Goal: Information Seeking & Learning: Learn about a topic

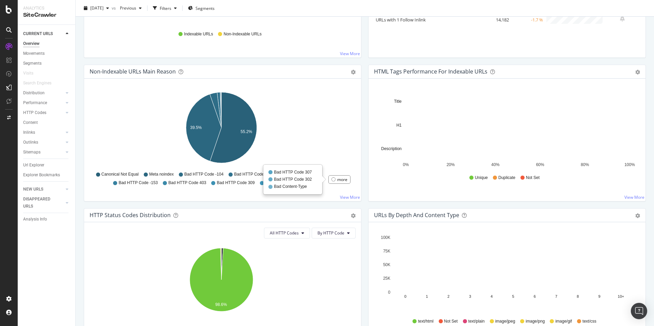
scroll to position [377, 0]
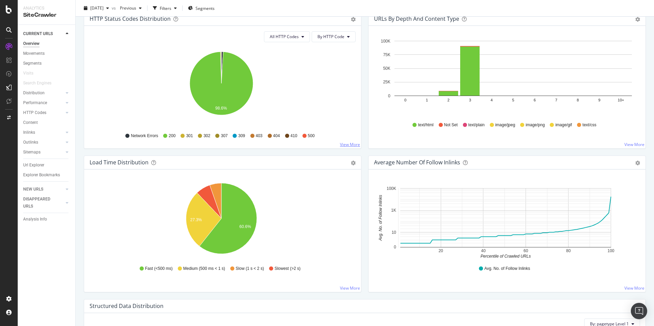
click at [343, 144] on link "View More" at bounding box center [350, 145] width 20 height 6
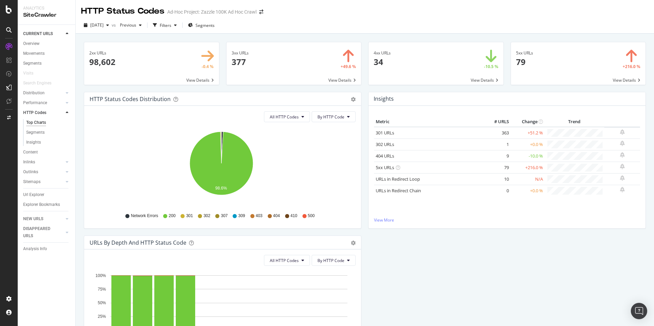
click at [529, 66] on span at bounding box center [578, 63] width 135 height 43
drag, startPoint x: 317, startPoint y: 62, endPoint x: 328, endPoint y: 58, distance: 12.0
click at [316, 62] on span at bounding box center [293, 63] width 135 height 43
click at [448, 61] on span at bounding box center [435, 63] width 135 height 43
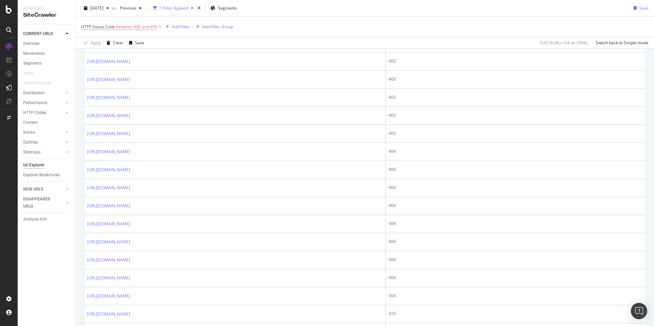
scroll to position [257, 0]
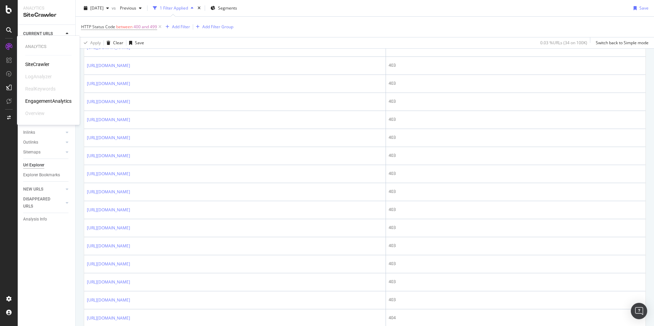
click at [31, 63] on div "SiteCrawler" at bounding box center [37, 64] width 24 height 7
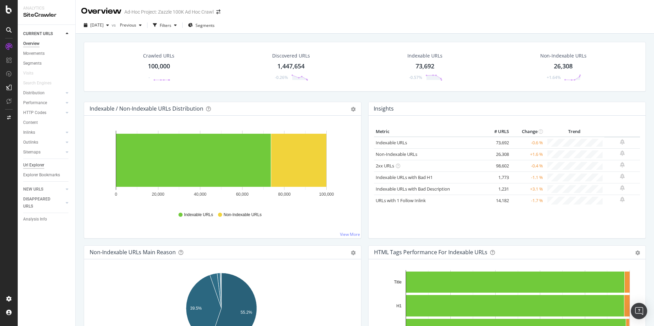
click at [38, 162] on div "Url Explorer" at bounding box center [33, 165] width 21 height 7
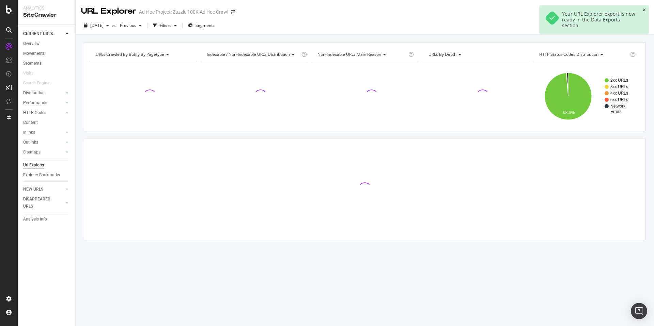
click at [643, 10] on icon "close toast" at bounding box center [644, 10] width 3 height 4
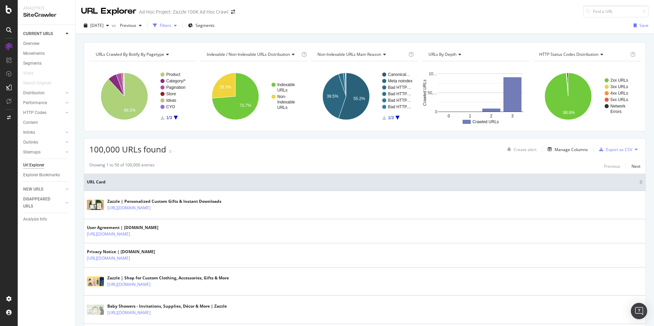
click at [171, 25] on div "Filters" at bounding box center [166, 25] width 12 height 6
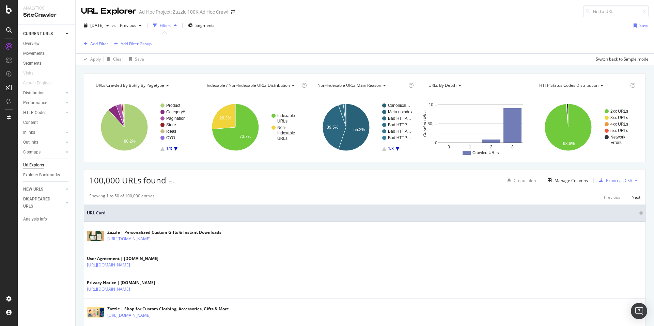
click at [179, 27] on div "button" at bounding box center [175, 25] width 8 height 4
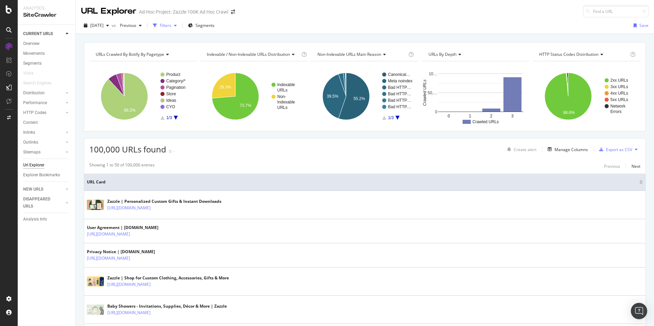
click at [171, 27] on div "Filters" at bounding box center [166, 25] width 12 height 6
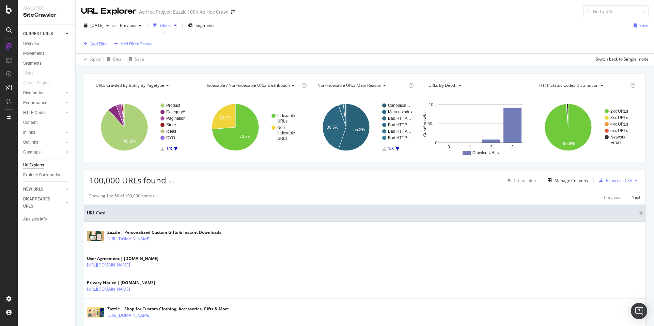
click at [108, 44] on div "Add Filter" at bounding box center [99, 44] width 18 height 6
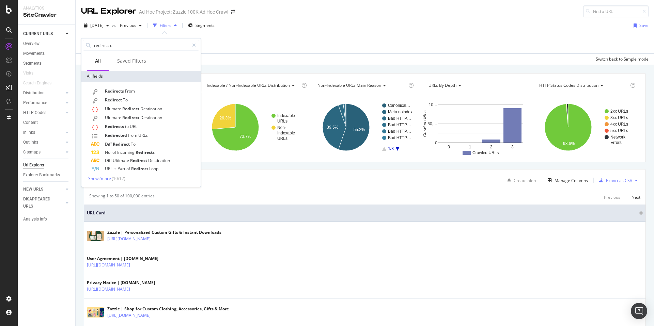
click at [121, 179] on span "( 10 / 12 )" at bounding box center [119, 179] width 14 height 6
click at [111, 179] on span "Show 2 more" at bounding box center [99, 179] width 23 height 6
click at [157, 48] on input "redirect c" at bounding box center [141, 45] width 96 height 10
type input "redirect"
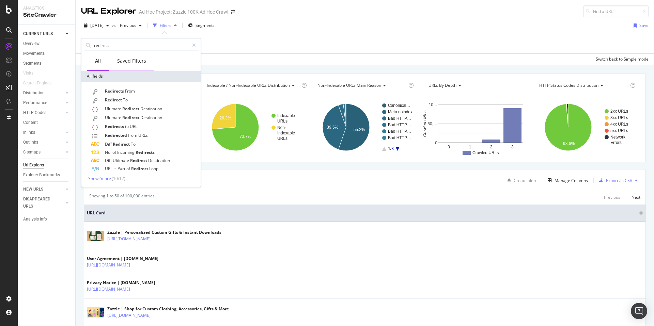
click at [136, 58] on div "Saved Filters" at bounding box center [131, 61] width 29 height 7
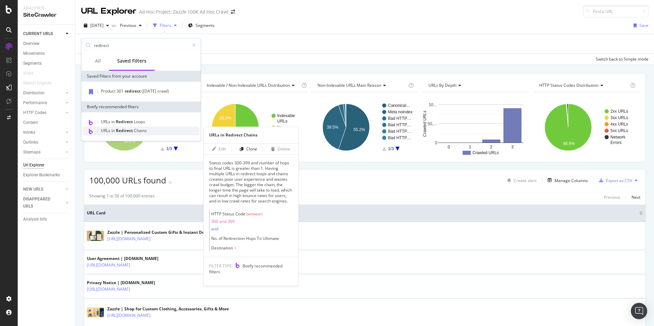
click at [147, 133] on div "URLs in Redirect Chains" at bounding box center [141, 131] width 116 height 9
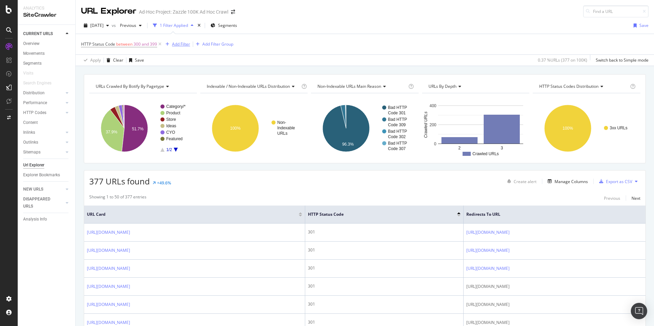
click at [186, 42] on div "Add Filter" at bounding box center [181, 44] width 18 height 6
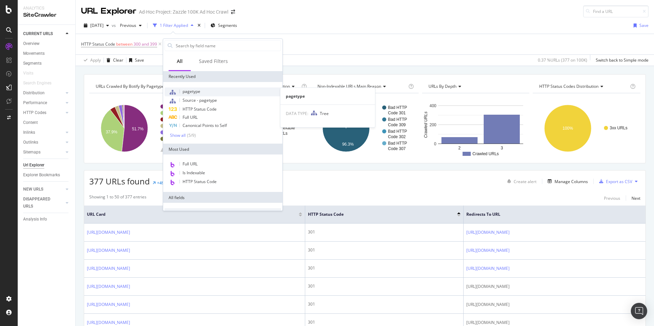
click at [223, 90] on div "pagetype" at bounding box center [222, 92] width 116 height 9
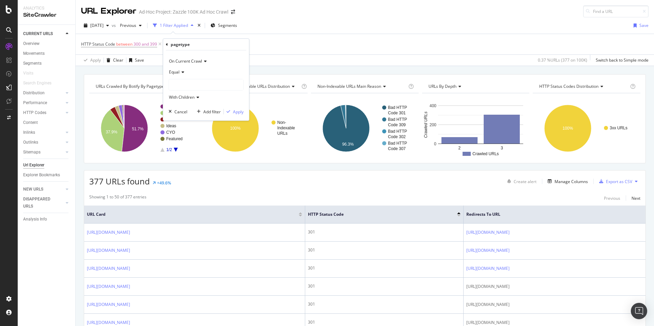
click at [207, 82] on div at bounding box center [206, 84] width 74 height 11
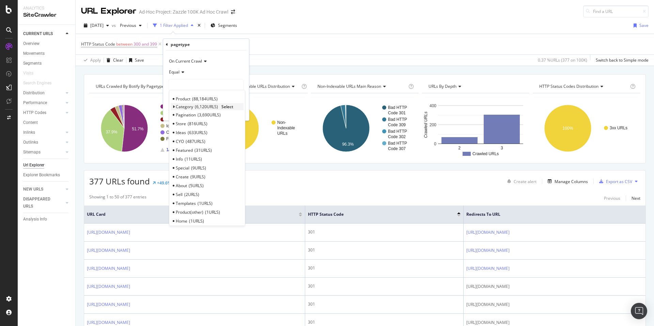
click at [224, 107] on span "Select" at bounding box center [227, 107] width 12 height 6
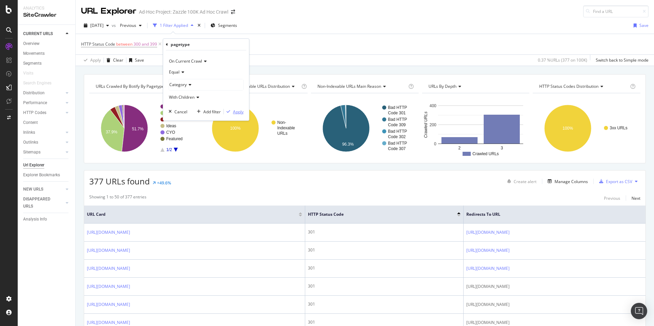
click at [231, 112] on div "button" at bounding box center [228, 112] width 9 height 4
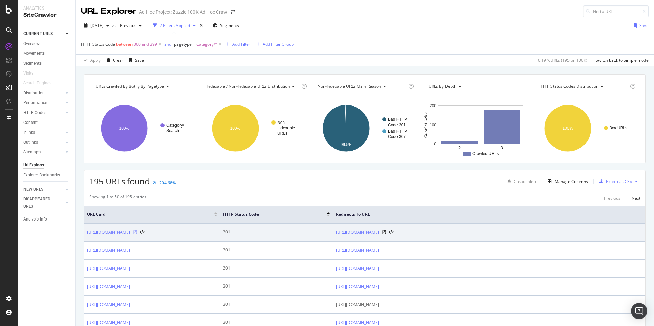
click at [137, 233] on icon at bounding box center [135, 233] width 4 height 4
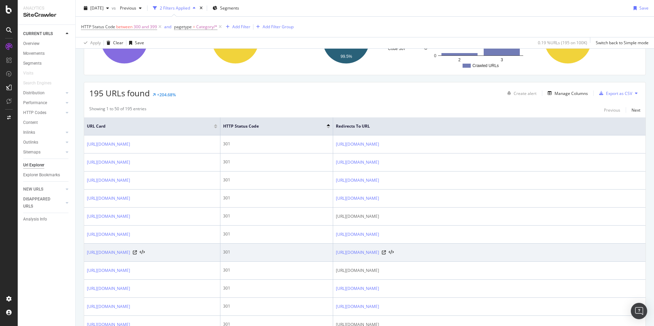
scroll to position [96, 0]
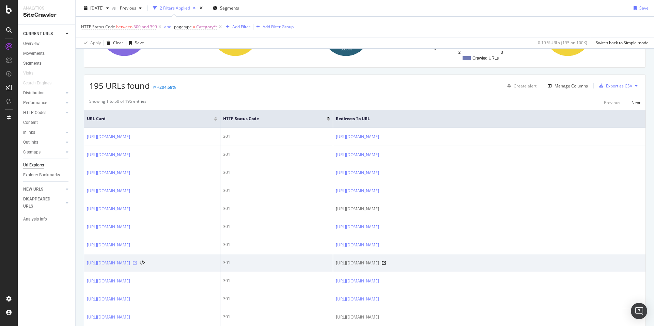
click at [137, 265] on icon at bounding box center [135, 263] width 4 height 4
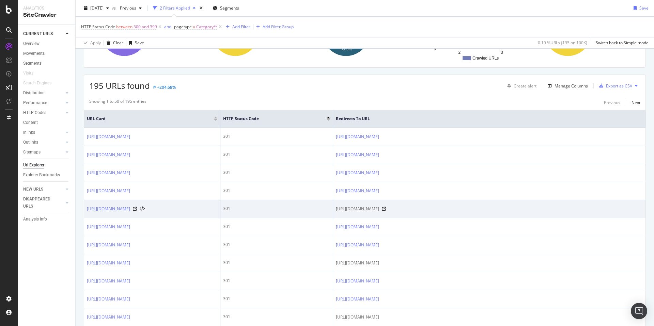
click at [145, 206] on div "https://www.zazzle.com/baby+girl+baptism+invitations" at bounding box center [116, 209] width 58 height 7
click at [137, 207] on icon at bounding box center [135, 209] width 4 height 4
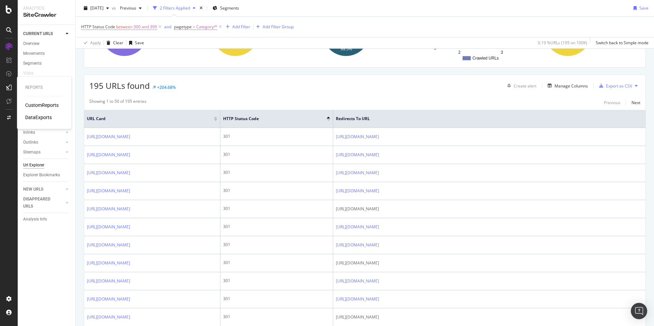
click at [33, 103] on div "CustomReports" at bounding box center [41, 105] width 33 height 7
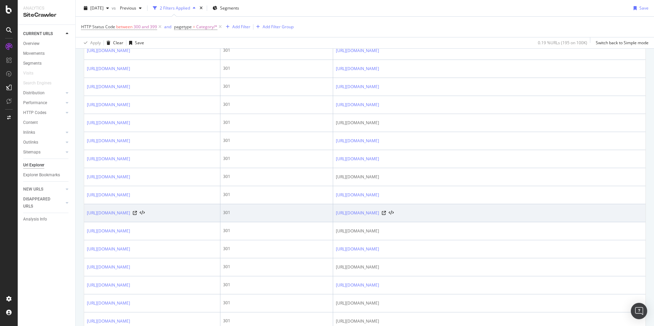
scroll to position [193, 0]
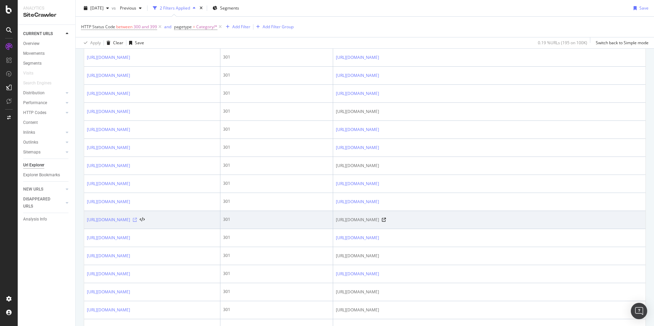
click at [137, 222] on icon at bounding box center [135, 220] width 4 height 4
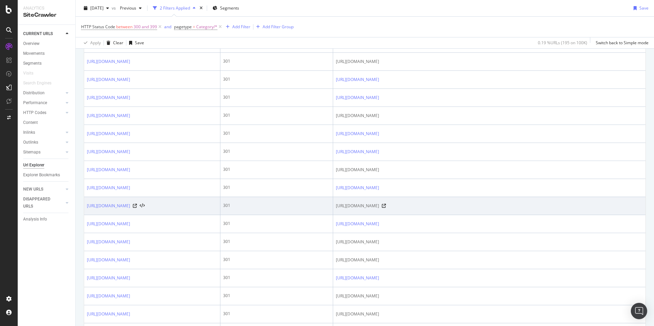
scroll to position [271, 0]
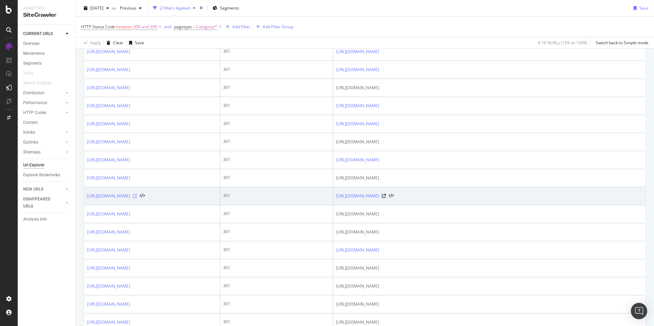
click at [137, 198] on icon at bounding box center [135, 196] width 4 height 4
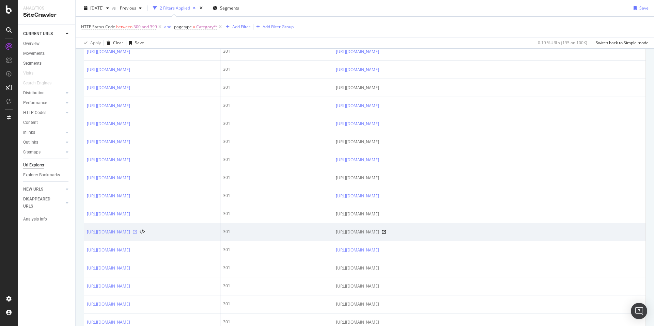
click at [137, 234] on icon at bounding box center [135, 232] width 4 height 4
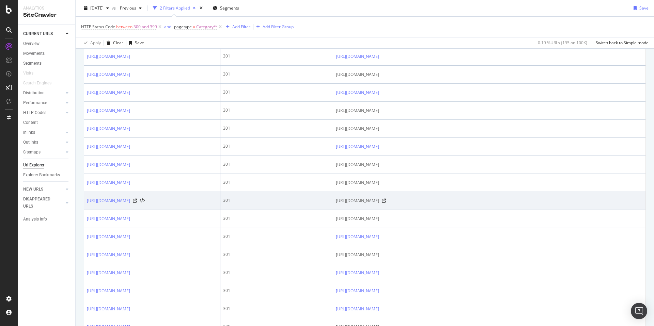
scroll to position [377, 0]
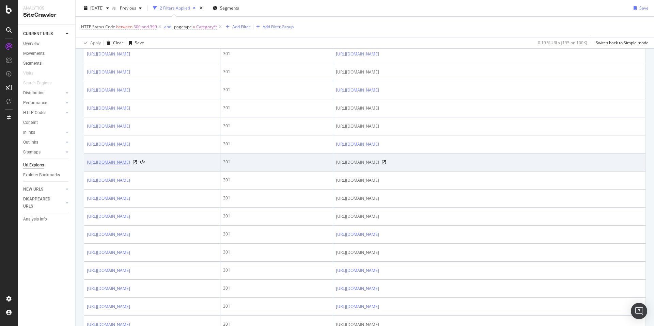
click at [130, 166] on link "https://www.zazzle.com/photo+booth+save+the+date+invitations" at bounding box center [108, 162] width 43 height 7
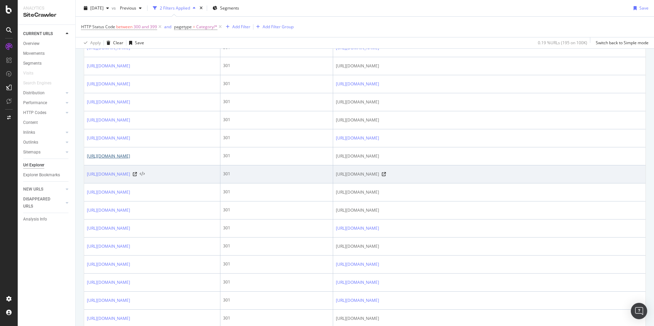
scroll to position [382, 0]
click at [137, 178] on icon at bounding box center [135, 176] width 4 height 4
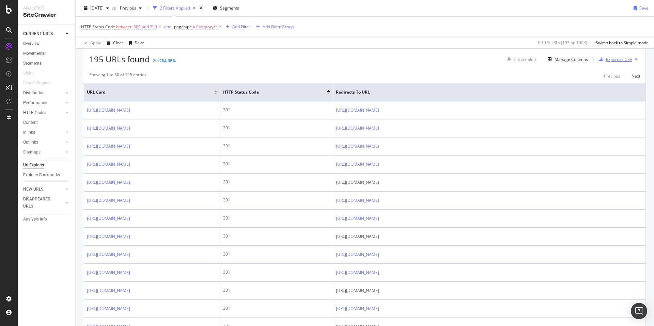
scroll to position [0, 0]
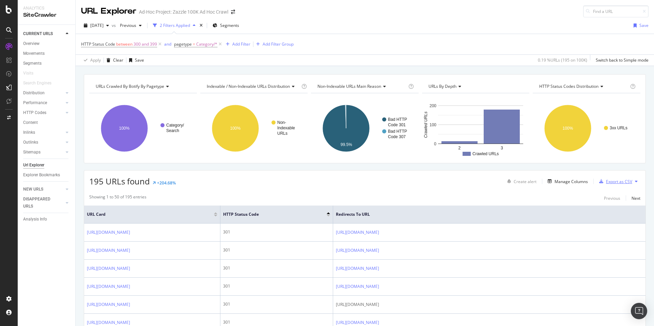
click at [608, 181] on div "Export as CSV" at bounding box center [619, 182] width 26 height 6
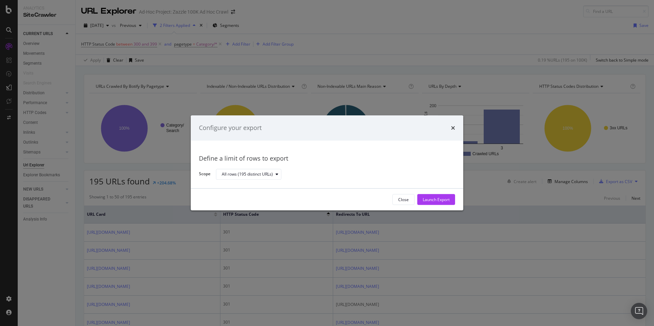
click at [423, 198] on div "Launch Export" at bounding box center [436, 200] width 27 height 6
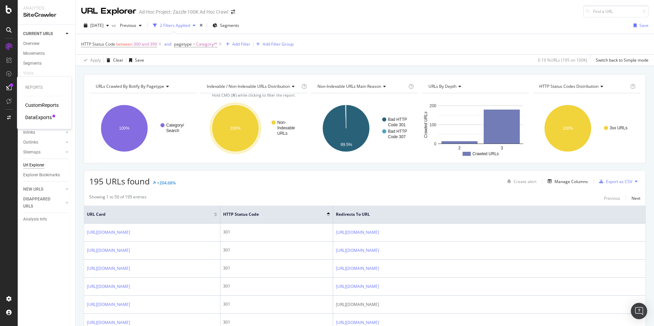
click at [36, 116] on div "DataExports" at bounding box center [38, 117] width 27 height 7
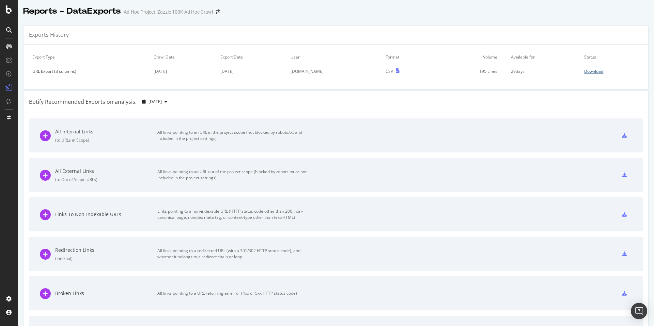
click at [592, 71] on div "Download" at bounding box center [593, 71] width 19 height 6
click at [12, 12] on div at bounding box center [9, 9] width 16 height 8
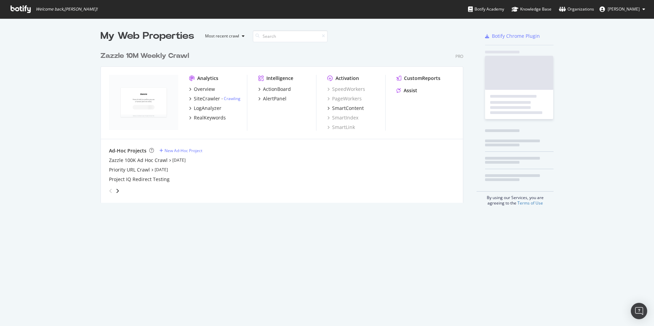
scroll to position [321, 644]
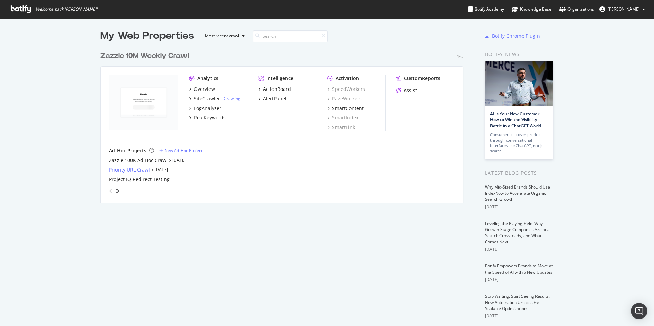
click at [140, 168] on div "Priority URL Crawl" at bounding box center [129, 170] width 41 height 7
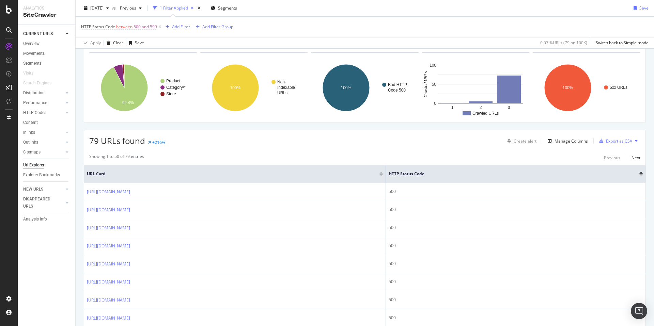
scroll to position [42, 0]
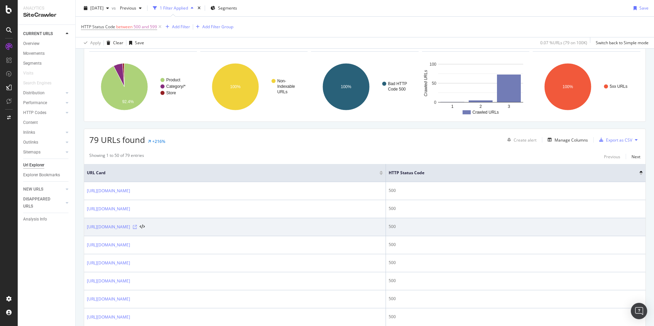
click at [137, 226] on icon at bounding box center [135, 227] width 4 height 4
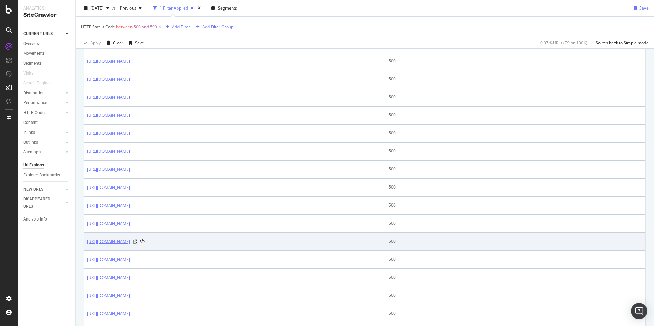
scroll to position [578, 0]
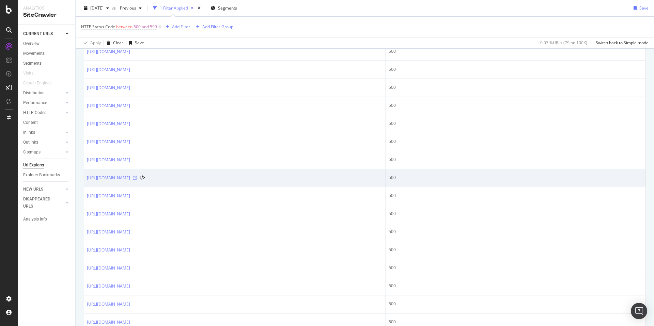
click at [137, 179] on icon at bounding box center [135, 178] width 4 height 4
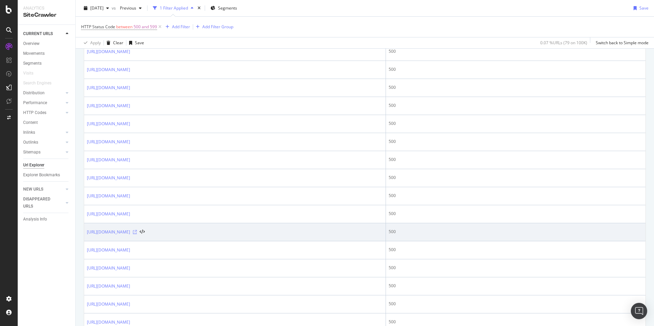
click at [137, 233] on icon at bounding box center [135, 232] width 4 height 4
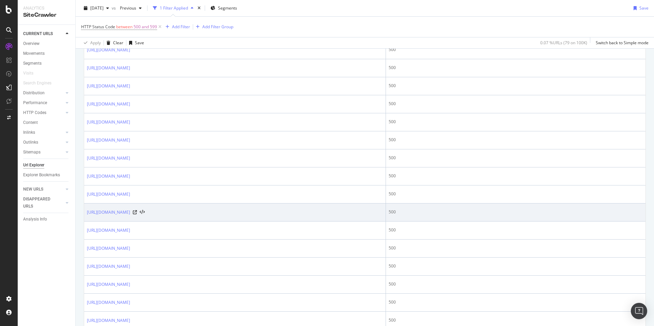
scroll to position [822, 0]
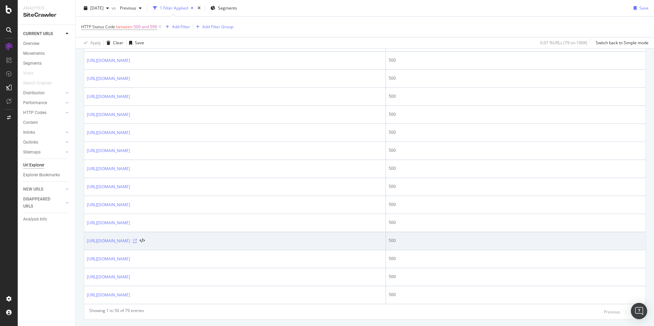
click at [137, 240] on icon at bounding box center [135, 241] width 4 height 4
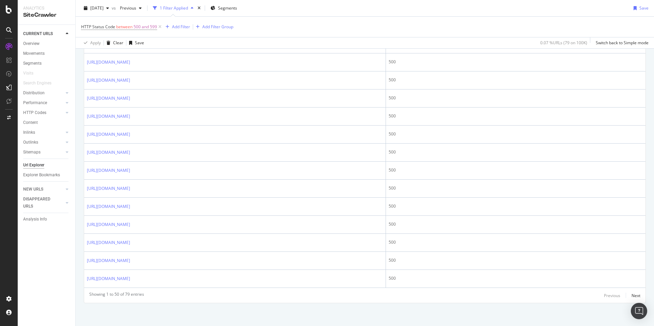
scroll to position [839, 0]
click at [631, 293] on div "Next" at bounding box center [635, 295] width 9 height 6
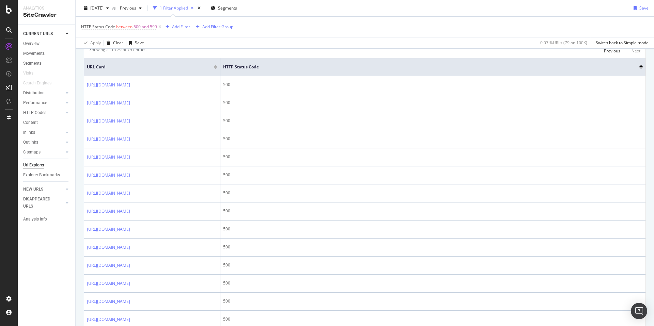
scroll to position [194, 0]
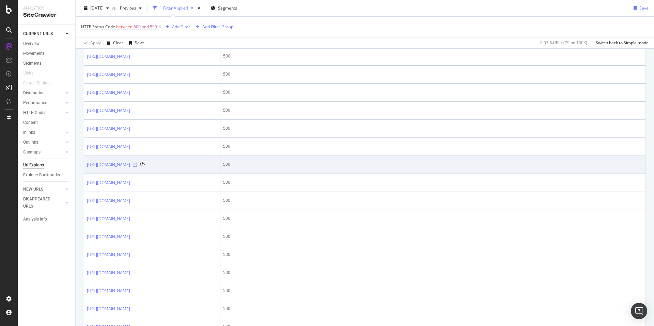
click at [137, 167] on icon at bounding box center [135, 165] width 4 height 4
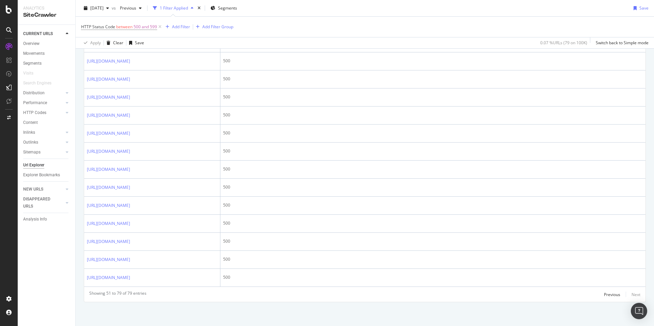
scroll to position [308, 0]
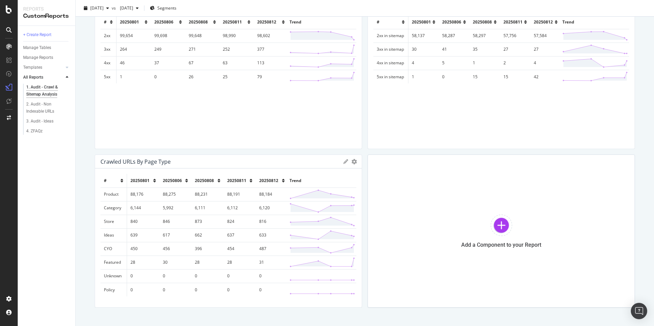
scroll to position [76, 0]
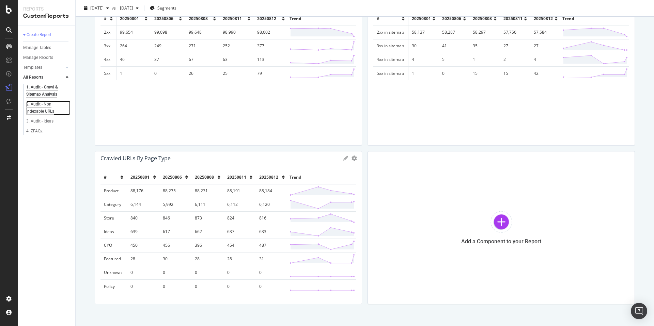
click at [38, 103] on div "2. Audit - Non Indexable URLs" at bounding box center [45, 108] width 39 height 14
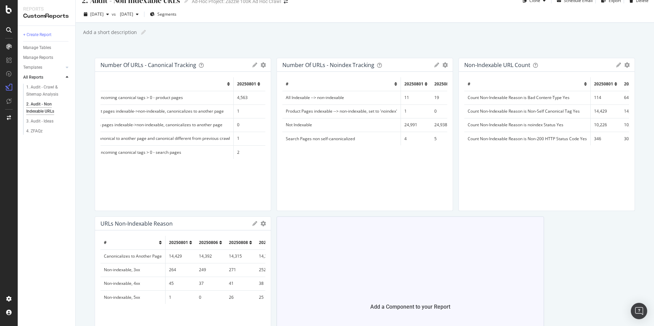
scroll to position [10, 0]
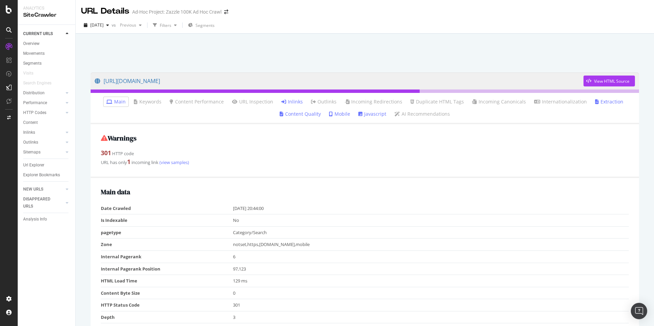
click at [286, 101] on icon at bounding box center [283, 101] width 5 height 5
